Goal: Submit feedback/report problem: Submit feedback/report problem

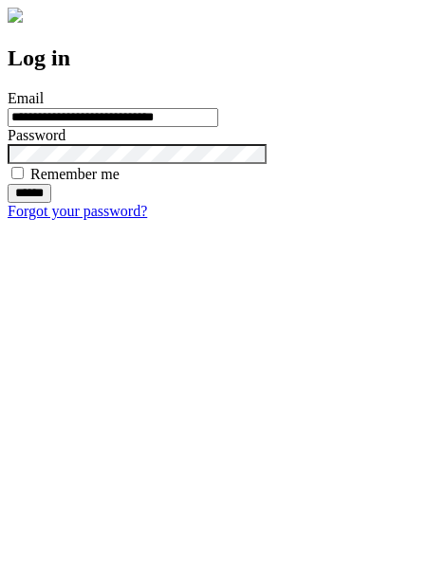
click at [51, 203] on input "******" at bounding box center [30, 193] width 44 height 19
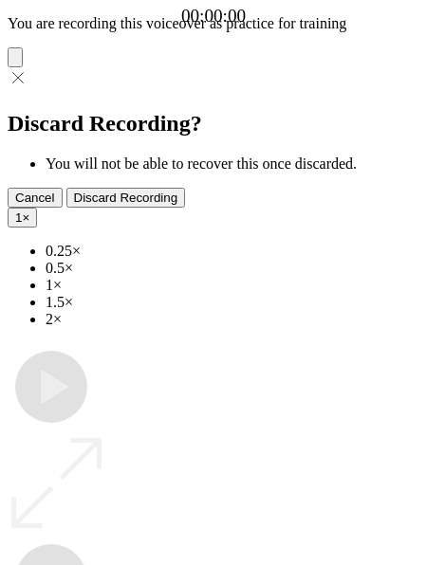
type input "**********"
